Goal: Information Seeking & Learning: Learn about a topic

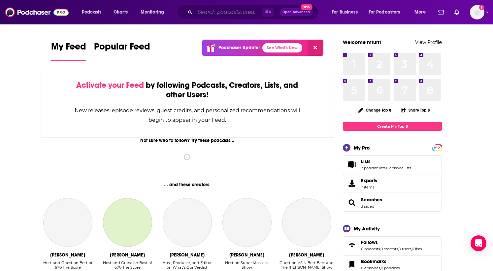
click at [245, 13] on input "Search podcasts, credits, & more..." at bounding box center [228, 12] width 67 height 11
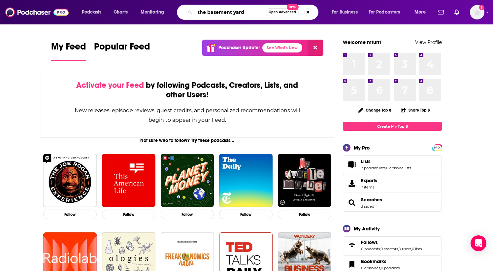
type input "the basement yard"
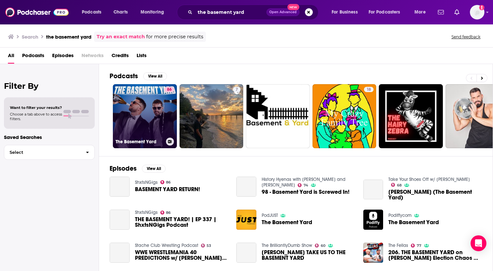
click at [134, 112] on link "86 The Basement Yard" at bounding box center [145, 116] width 64 height 64
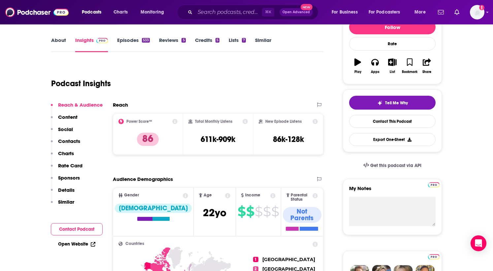
scroll to position [89, 0]
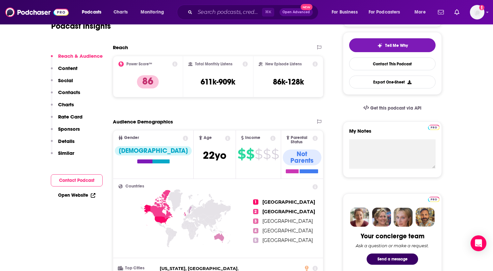
scroll to position [149, 0]
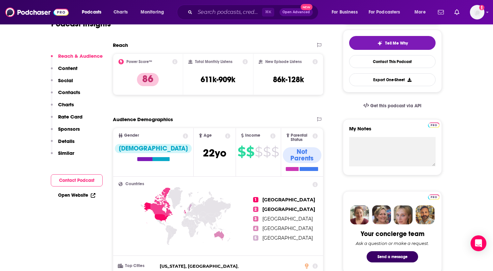
click at [271, 136] on icon at bounding box center [273, 135] width 5 height 5
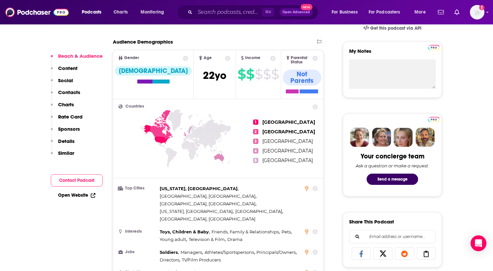
scroll to position [273, 0]
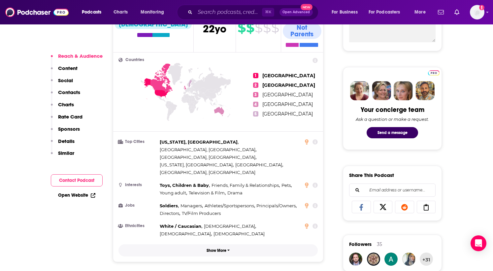
click at [208, 248] on p "Show More" at bounding box center [217, 250] width 20 height 5
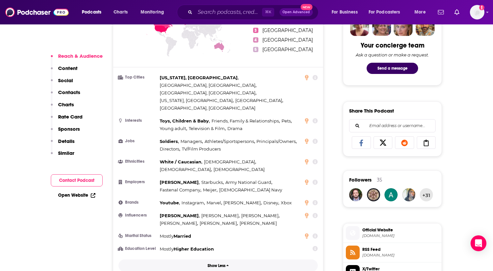
scroll to position [336, 0]
